Goal: Task Accomplishment & Management: Use online tool/utility

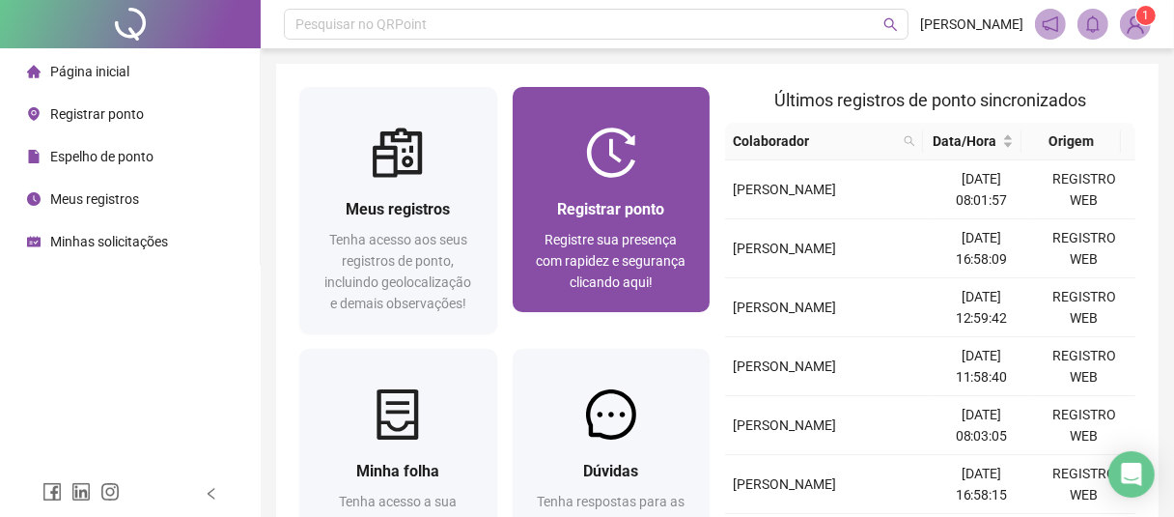
click at [614, 188] on div "Registrar ponto Registre sua presença com rapidez e segurança clicando aqui!" at bounding box center [612, 245] width 198 height 134
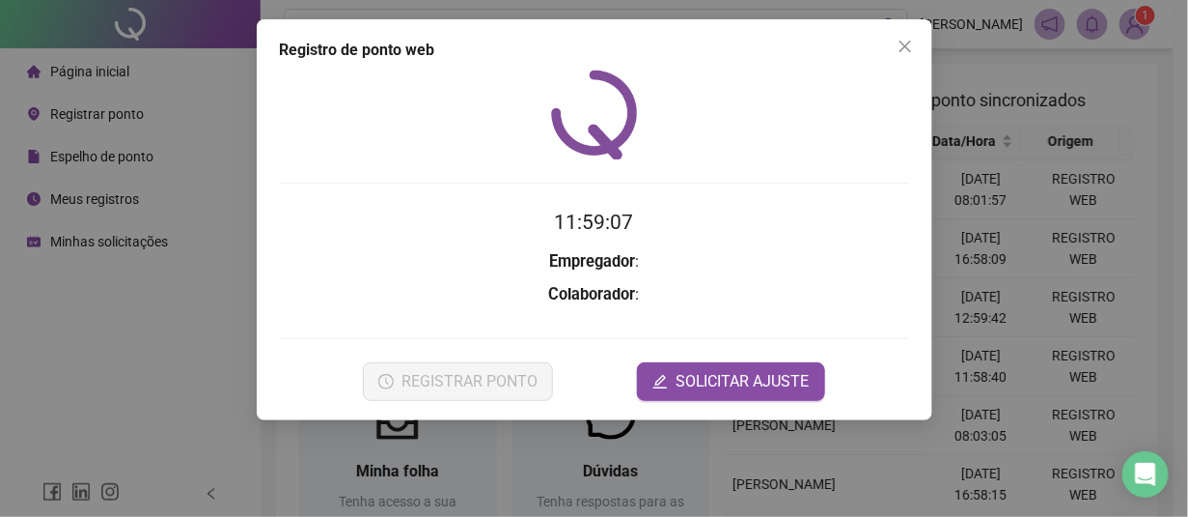
click at [73, 382] on div "Registro de ponto web 11:59:07 Empregador : Colaborador : REGISTRAR PONTO SOLIC…" at bounding box center [594, 258] width 1188 height 517
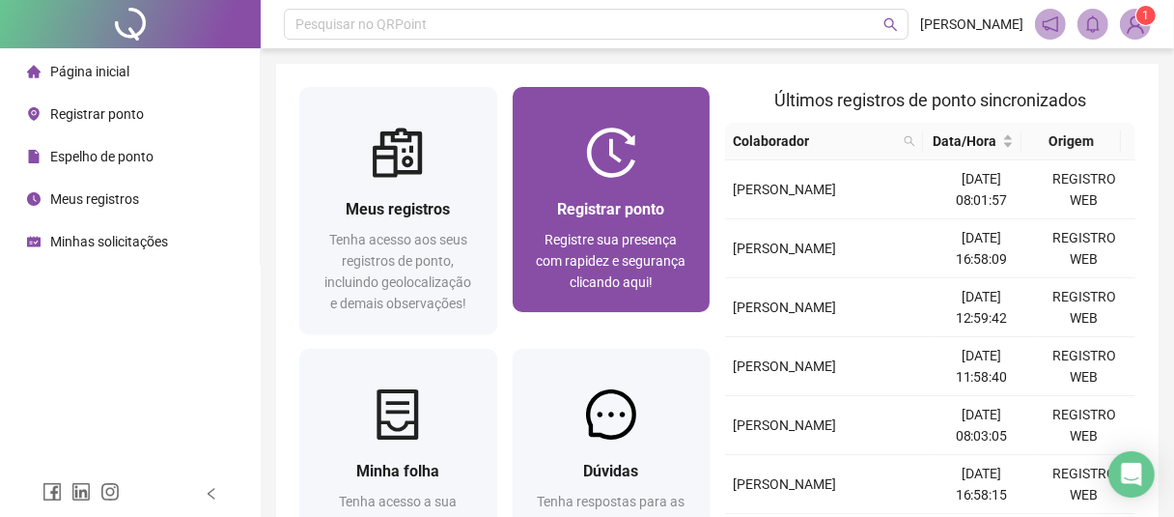
click at [597, 202] on span "Registrar ponto" at bounding box center [610, 209] width 107 height 18
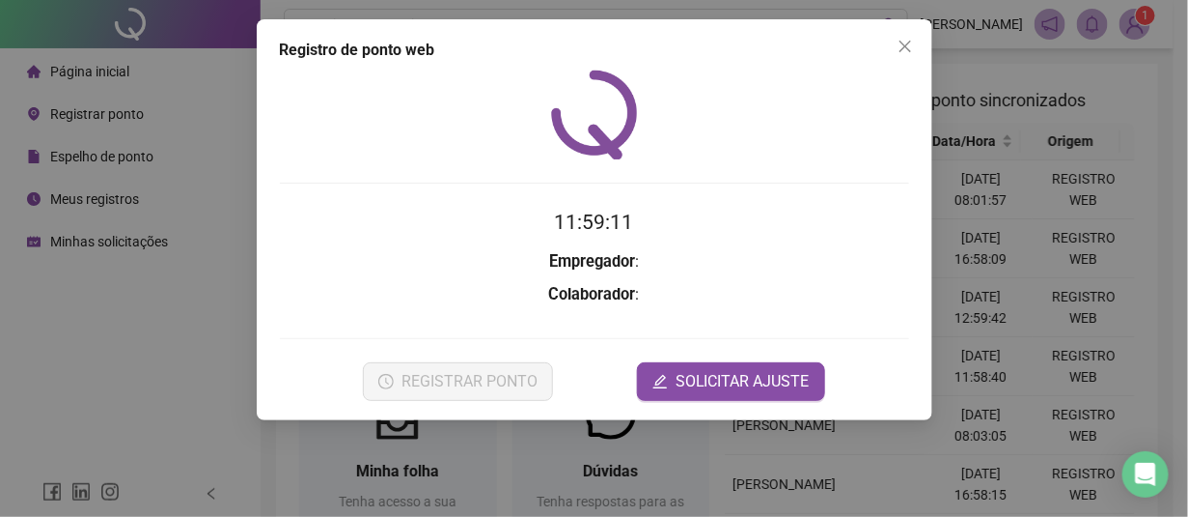
click at [153, 303] on div "Registro de ponto web 11:59:11 Empregador : Colaborador : REGISTRAR PONTO SOLIC…" at bounding box center [594, 258] width 1188 height 517
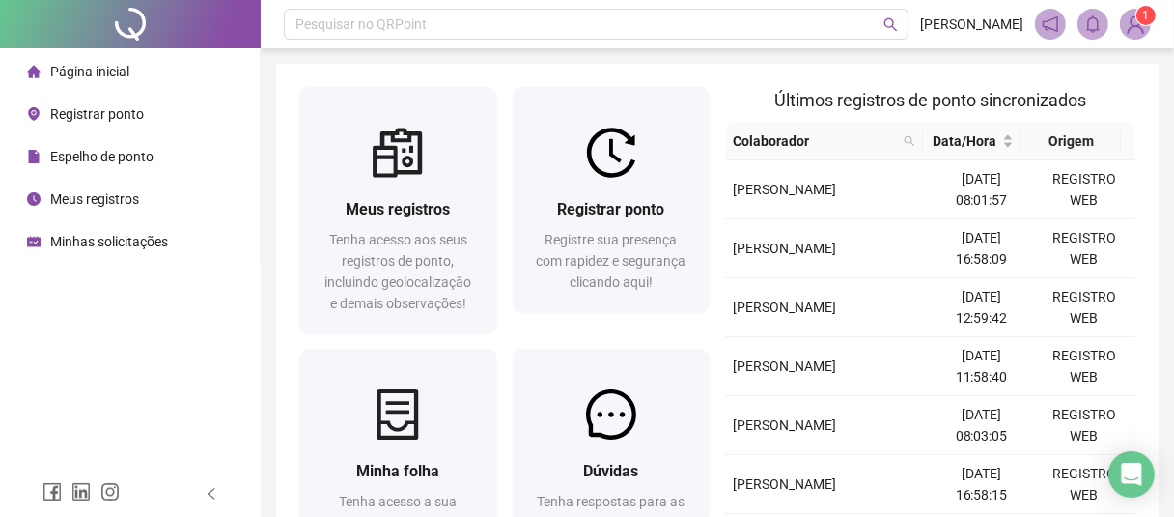
click at [114, 59] on div "Página inicial" at bounding box center [78, 71] width 102 height 39
click at [97, 64] on span "Página inicial" at bounding box center [89, 71] width 79 height 15
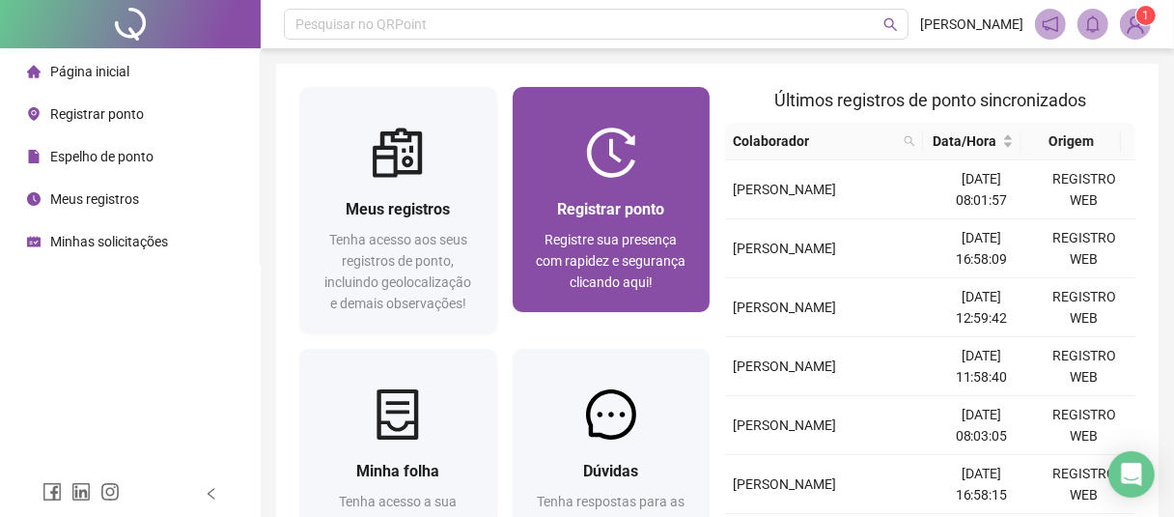
click at [582, 226] on div "Registrar ponto Registre sua presença com rapidez e segurança clicando aqui!" at bounding box center [612, 245] width 152 height 96
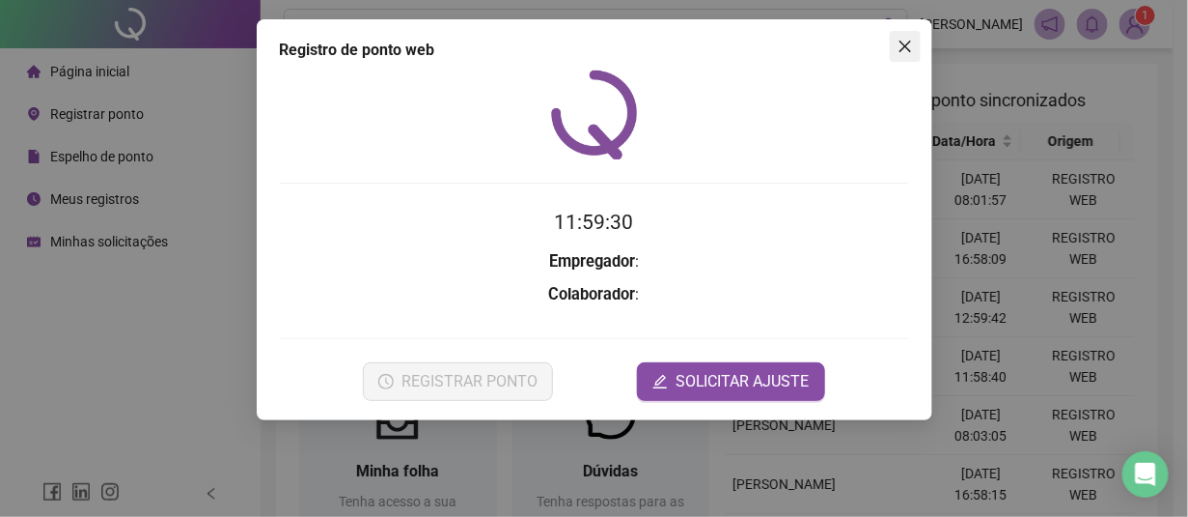
click at [901, 39] on icon "close" at bounding box center [905, 46] width 15 height 15
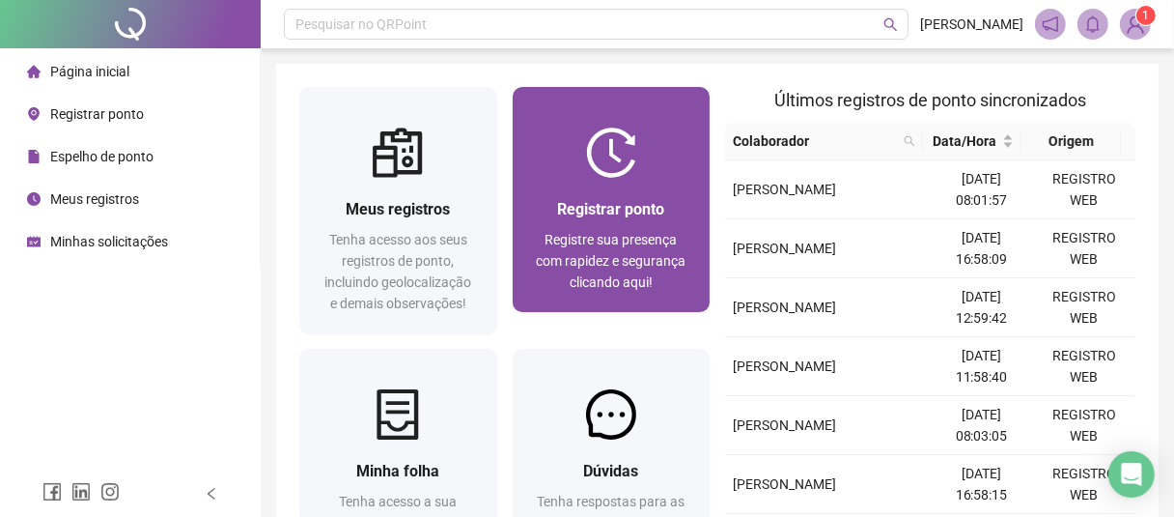
click at [602, 212] on span "Registrar ponto" at bounding box center [610, 209] width 107 height 18
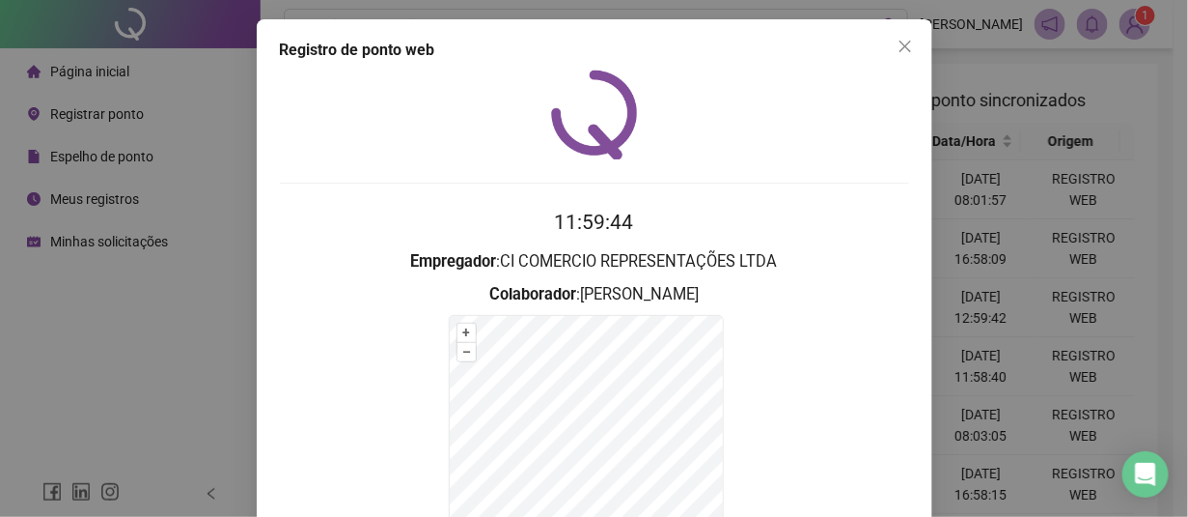
scroll to position [188, 0]
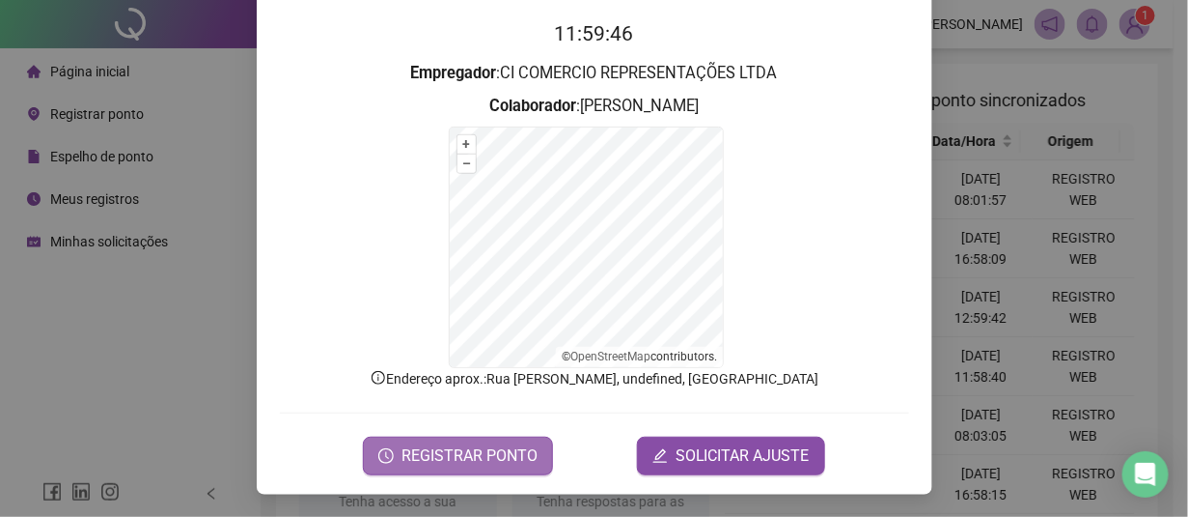
click at [444, 460] on span "REGISTRAR PONTO" at bounding box center [470, 455] width 136 height 23
